Goal: Information Seeking & Learning: Learn about a topic

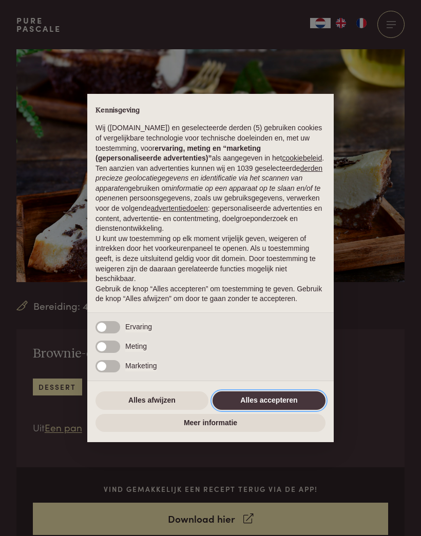
click at [261, 403] on button "Alles accepteren" at bounding box center [268, 401] width 113 height 18
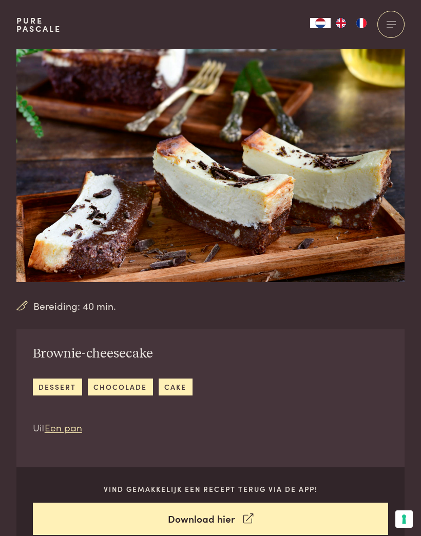
click at [397, 26] on div at bounding box center [390, 24] width 27 height 27
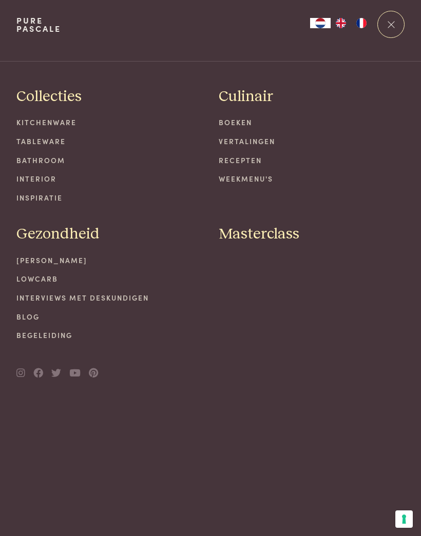
click at [238, 157] on link "Recepten" at bounding box center [312, 160] width 186 height 11
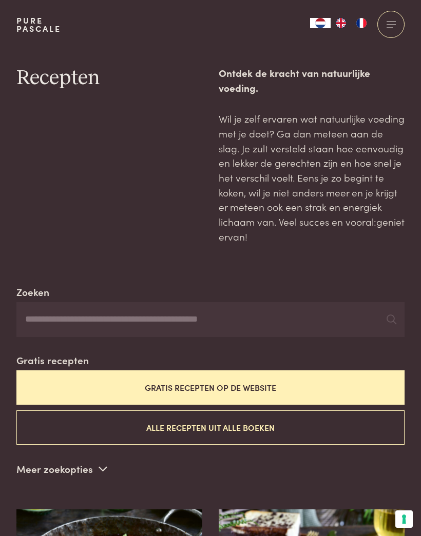
click at [248, 384] on button "Gratis recepten op de website" at bounding box center [210, 388] width 388 height 34
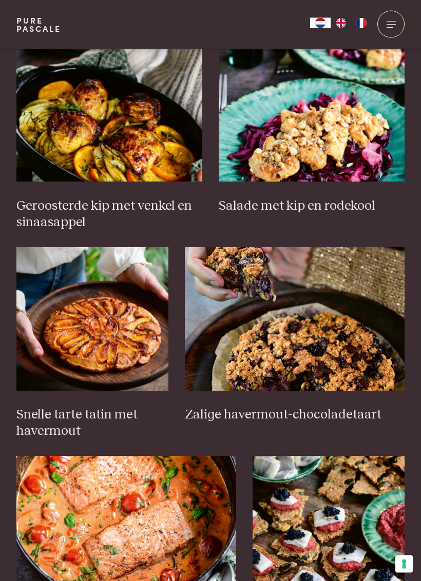
scroll to position [1099, 0]
click at [105, 324] on img at bounding box center [92, 319] width 152 height 144
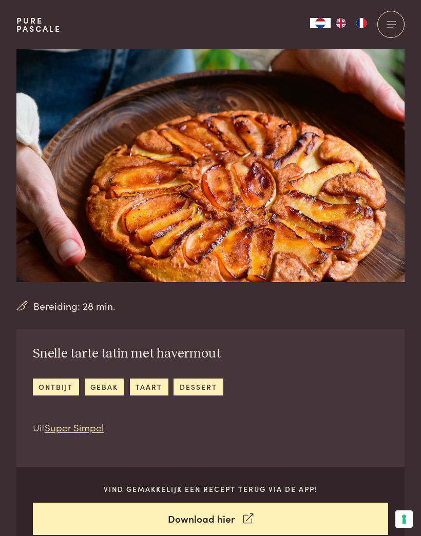
click at [390, 23] on div at bounding box center [390, 24] width 27 height 27
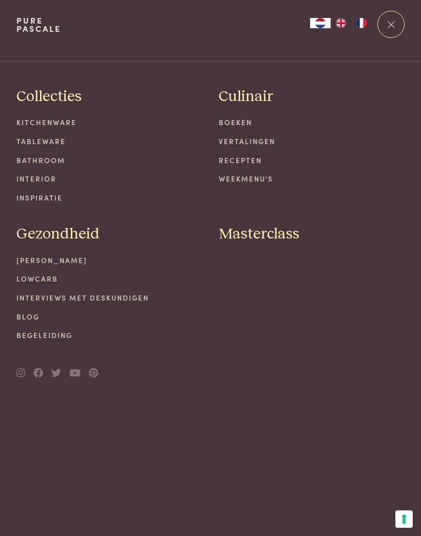
click at [245, 159] on link "Recepten" at bounding box center [312, 160] width 186 height 11
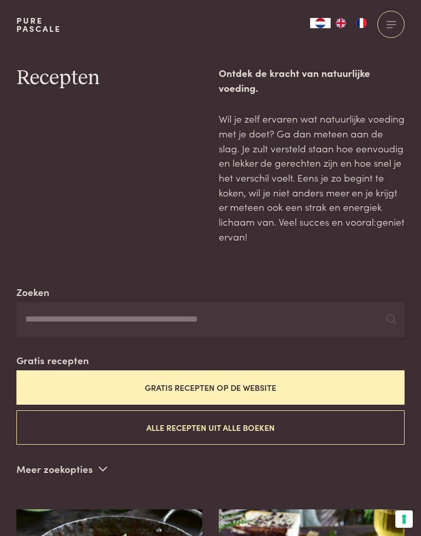
click at [270, 384] on button "Gratis recepten op de website" at bounding box center [210, 388] width 388 height 34
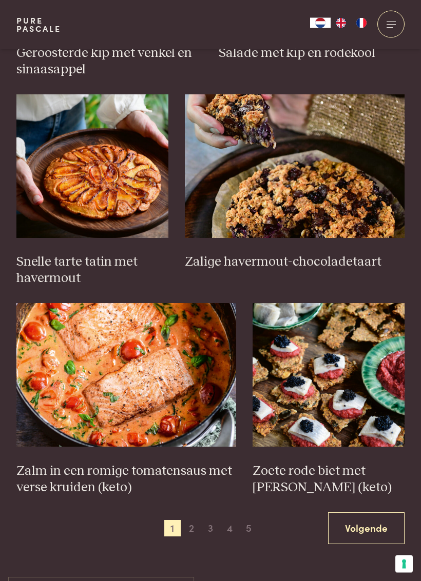
scroll to position [1252, 0]
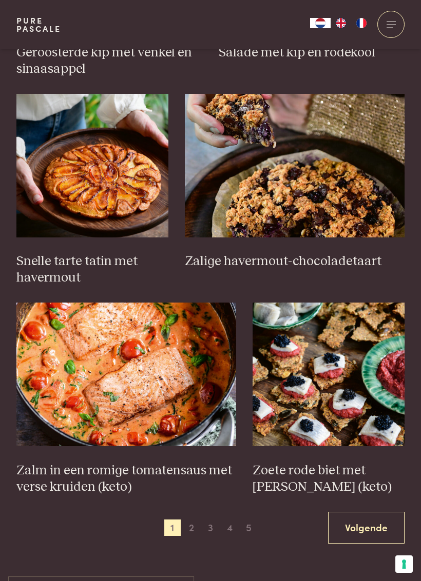
click at [362, 514] on link "Volgende" at bounding box center [366, 528] width 76 height 32
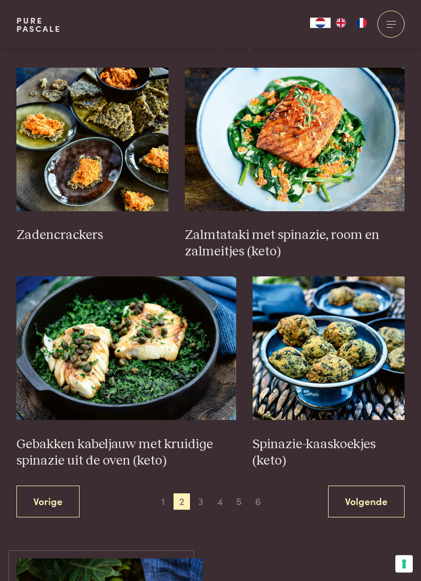
scroll to position [1278, 0]
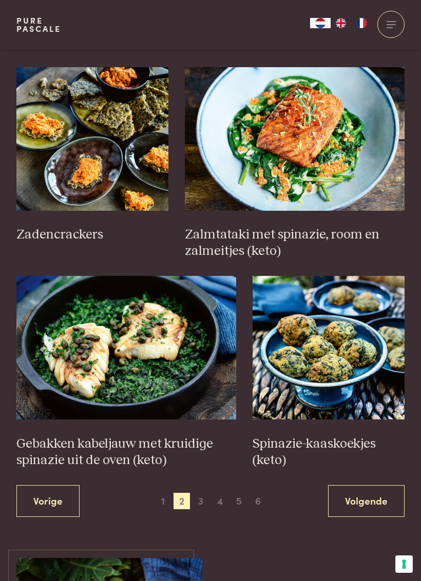
click at [362, 491] on link "Volgende" at bounding box center [366, 502] width 76 height 32
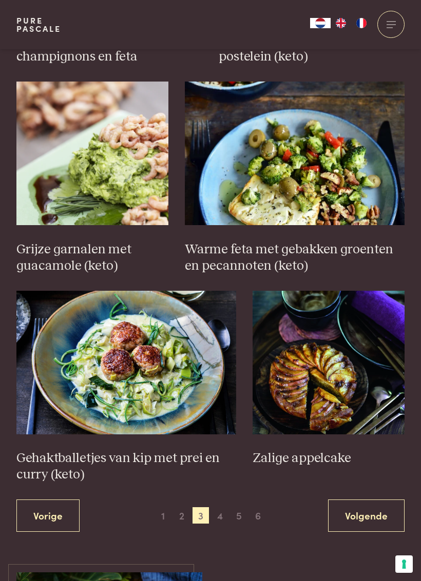
scroll to position [1364, 0]
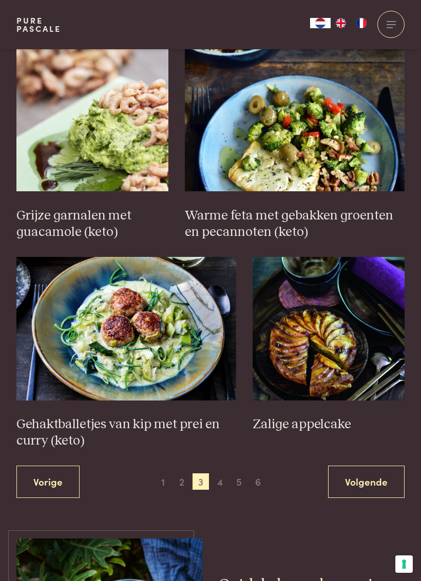
click at [328, 340] on img at bounding box center [329, 329] width 152 height 144
